Goal: Task Accomplishment & Management: Manage account settings

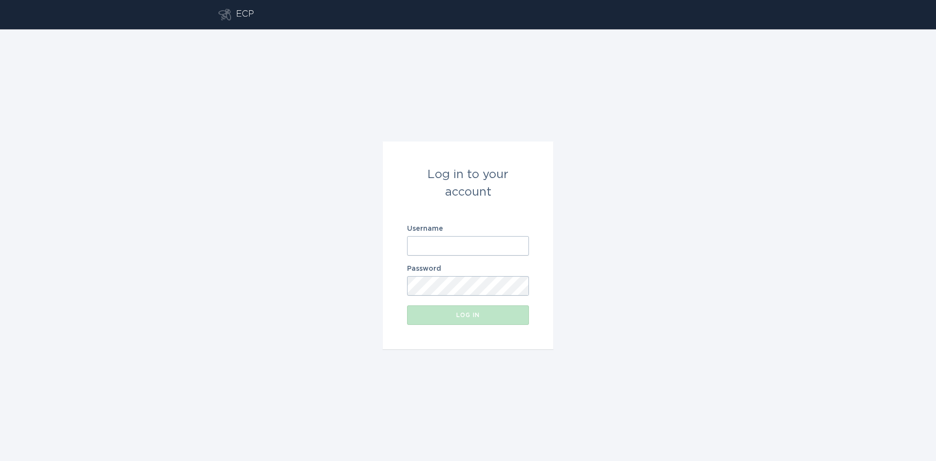
click at [435, 249] on input "Username" at bounding box center [468, 245] width 122 height 19
type input "[EMAIL_ADDRESS][DOMAIN_NAME]"
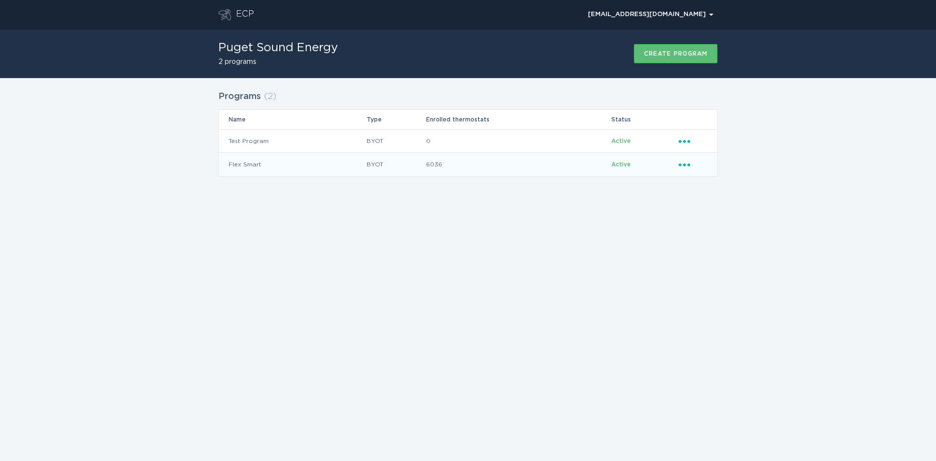
click at [687, 160] on icon "Ellipsis" at bounding box center [685, 163] width 14 height 8
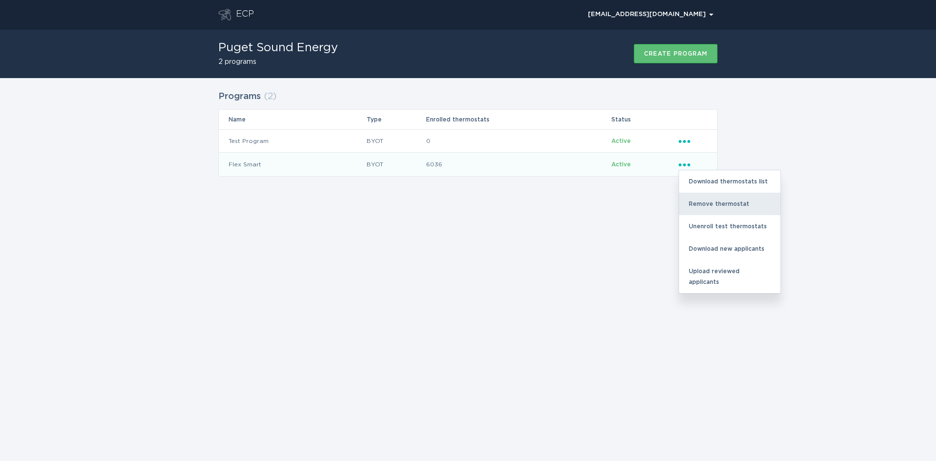
click at [719, 201] on div "Remove thermostat" at bounding box center [729, 203] width 101 height 22
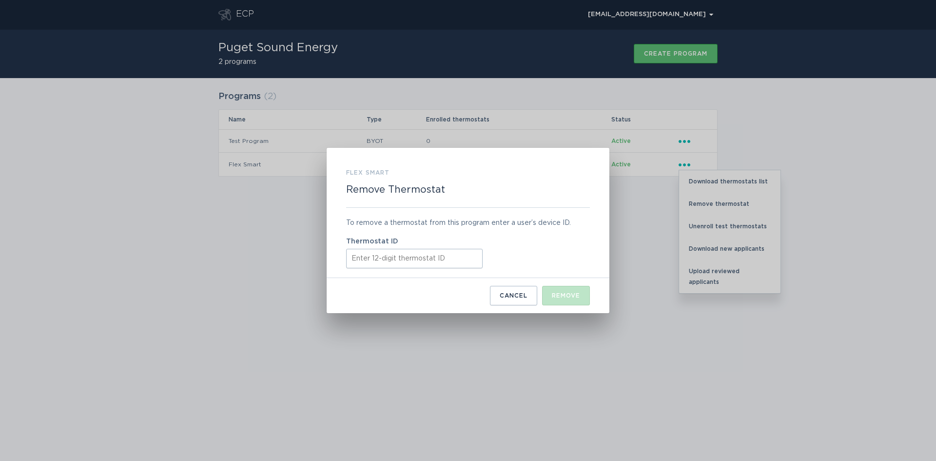
click at [366, 259] on input "Thermostat ID" at bounding box center [414, 258] width 136 height 19
paste input "220034733117"
type input "220034733117"
drag, startPoint x: 380, startPoint y: 258, endPoint x: 228, endPoint y: 253, distance: 151.6
click at [228, 253] on div "Flex Smart Remove Thermostat To remove a thermostat from this program enter a u…" at bounding box center [468, 230] width 936 height 461
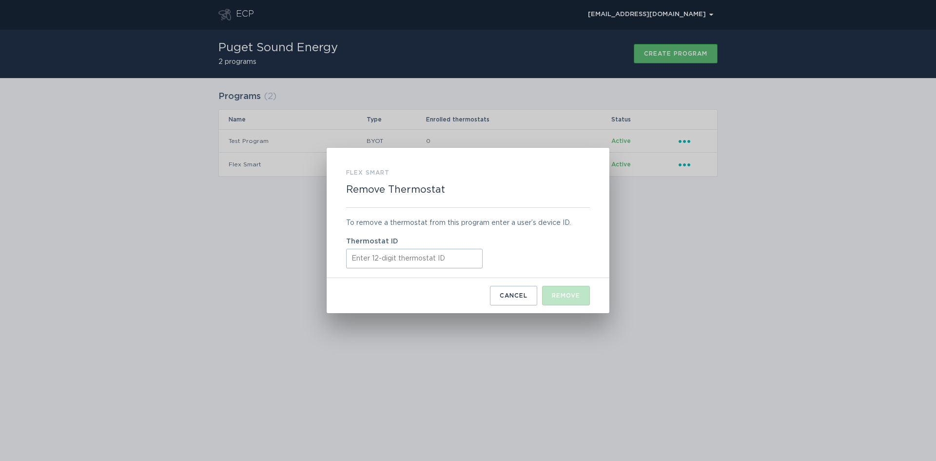
paste input "413743609036"
type input "413743609036"
click at [580, 292] on button "Remove" at bounding box center [566, 295] width 48 height 19
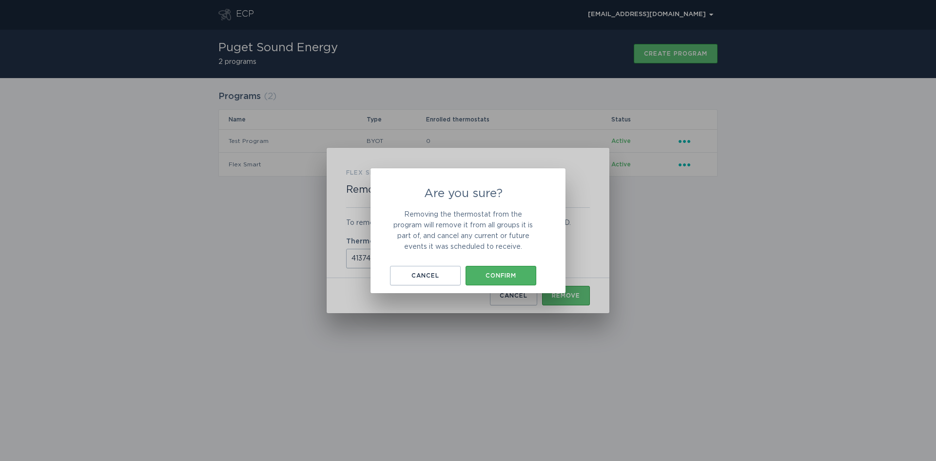
click at [509, 276] on div "Confirm" at bounding box center [500, 275] width 61 height 6
